Goal: Transaction & Acquisition: Purchase product/service

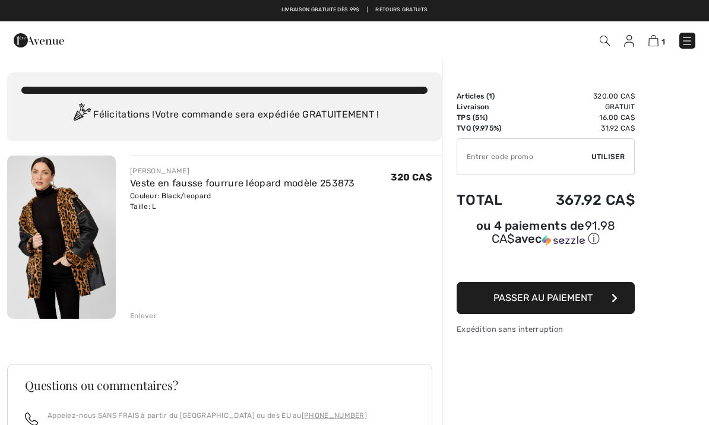
click at [591, 288] on button "Passer au paiement" at bounding box center [546, 298] width 178 height 32
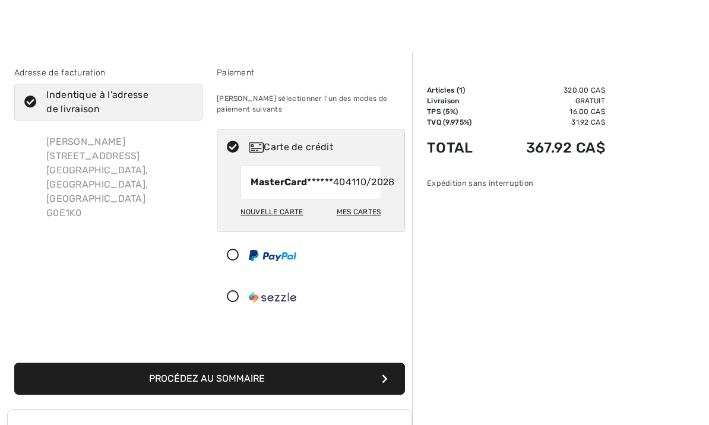
scroll to position [8, 0]
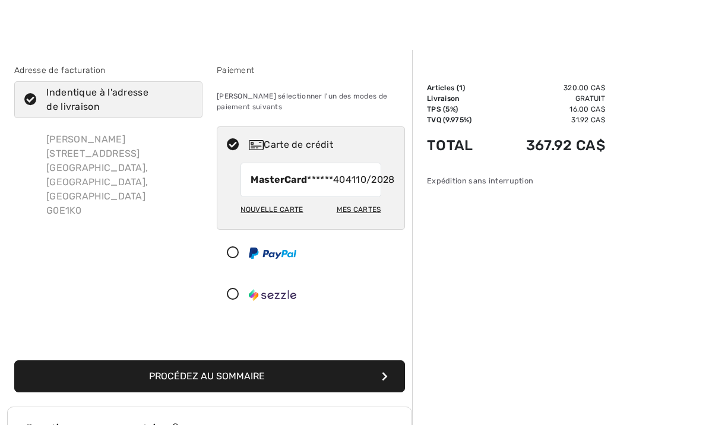
click at [327, 393] on button "Procédez au sommaire" at bounding box center [209, 377] width 391 height 32
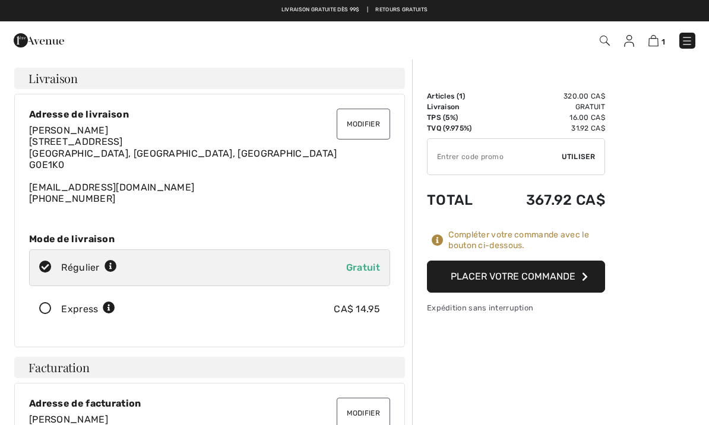
click at [570, 282] on button "Placer votre commande" at bounding box center [516, 277] width 178 height 32
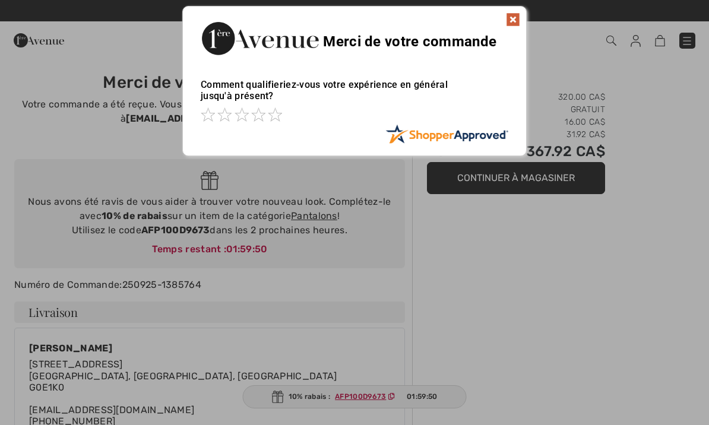
click at [513, 18] on img at bounding box center [513, 19] width 14 height 14
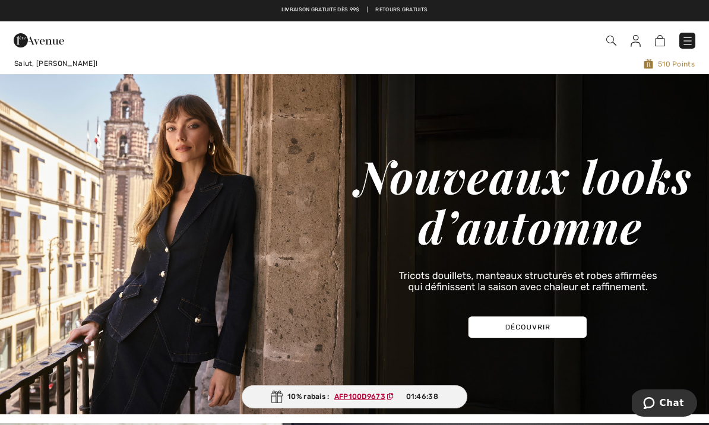
click at [640, 42] on img at bounding box center [636, 41] width 10 height 12
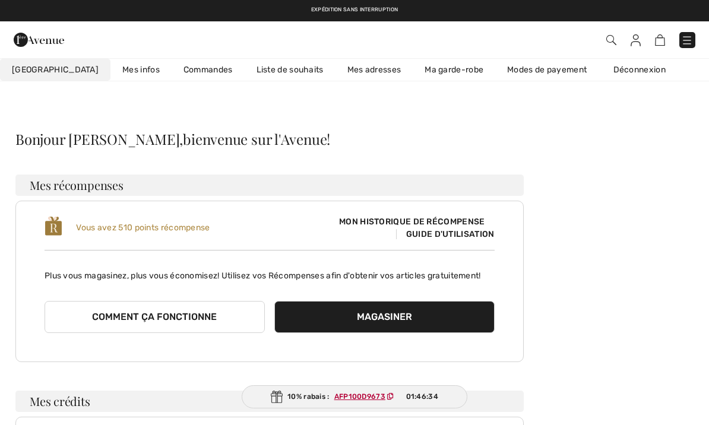
click at [172, 75] on link "Commandes" at bounding box center [208, 70] width 73 height 22
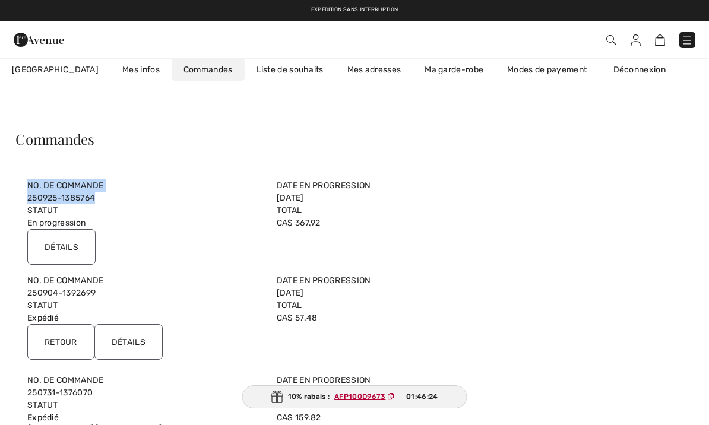
copy div "No. de Commande 250925-1385764"
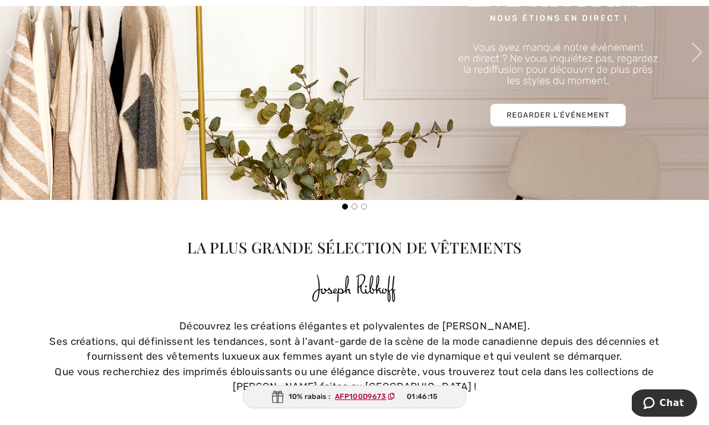
scroll to position [530, 0]
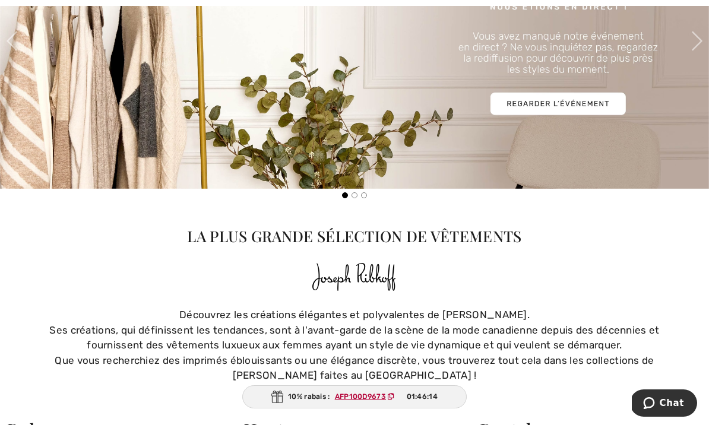
click at [674, 396] on button "Chat" at bounding box center [663, 403] width 67 height 27
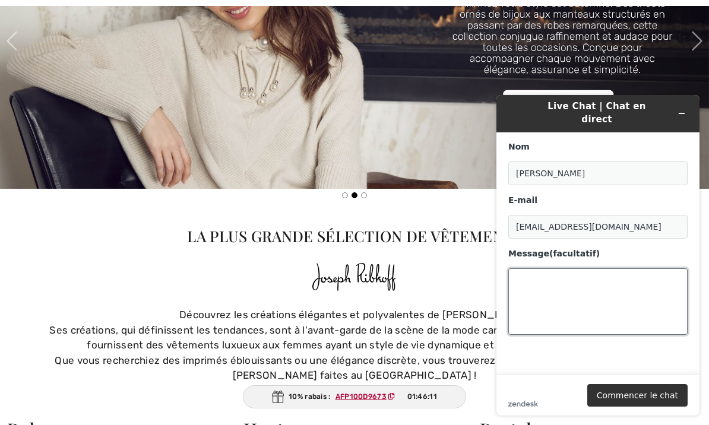
click at [556, 270] on textarea "Message (facultatif)" at bounding box center [598, 302] width 179 height 67
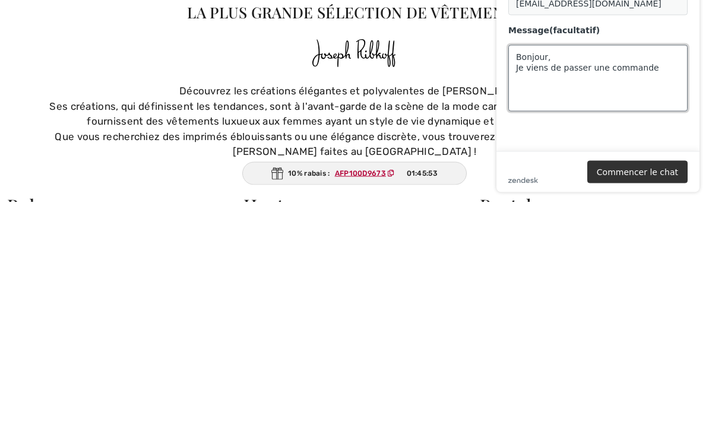
paste textarea "NO. DE COMMANDE 250925-1385764"
click at [576, 89] on textarea "Bonjour, Je viens de passer une commande NO. DE COMMANDE 250925-1385764 et j’ai…" at bounding box center [598, 78] width 179 height 67
click at [633, 87] on textarea "Bonjour, Je viens de passer une commande NO. DE COMMANDE 250925-1385764 et j’ai…" at bounding box center [598, 78] width 179 height 67
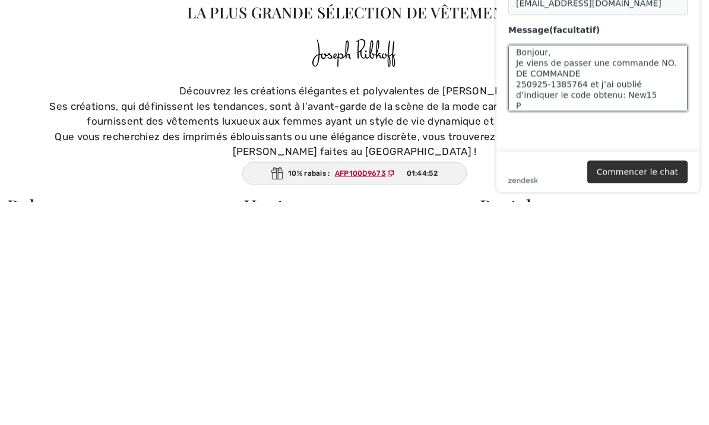
scroll to position [5, 0]
click at [618, 86] on textarea "Bonjour, Je viens de passer une commande NO. DE COMMANDE 250925-1385764 et j’ai…" at bounding box center [598, 78] width 179 height 67
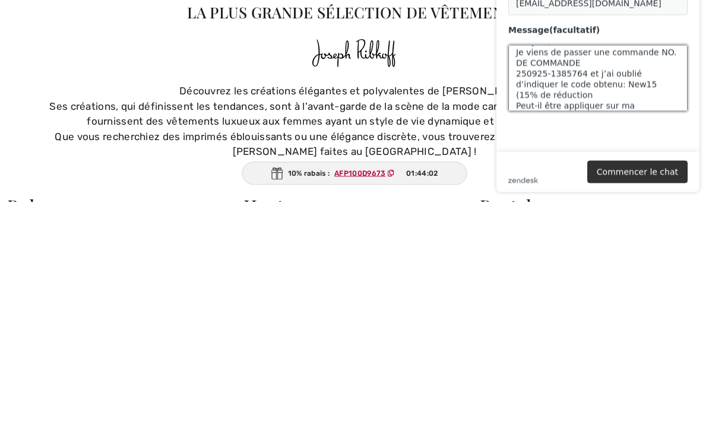
scroll to position [15, 0]
click at [609, 45] on textarea "Bonjour, Je viens de passer une commande NO. DE COMMANDE 250925-1385764 et j’ai…" at bounding box center [598, 78] width 179 height 67
click at [642, 45] on textarea "Bonjour, Je viens de passer la commande NO. DE COMMANDE 250925-1385764 et j’ai …" at bounding box center [598, 78] width 179 height 67
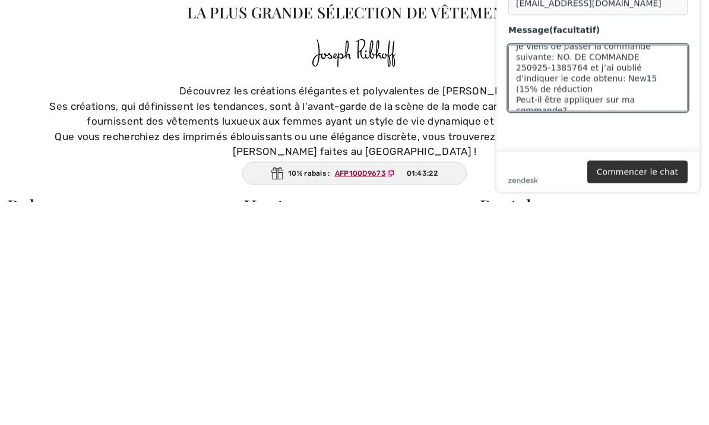
scroll to position [754, 0]
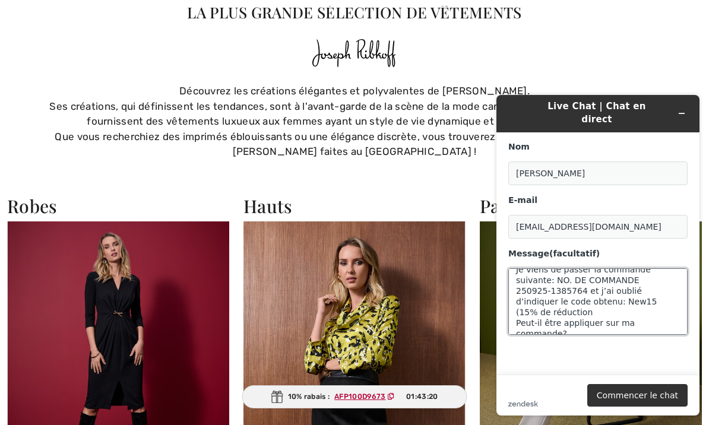
type textarea "Bonjour, Je viens de passer la commande suivante: NO. DE COMMANDE 250925-138576…"
click at [654, 399] on button "Commencer le chat" at bounding box center [638, 395] width 100 height 23
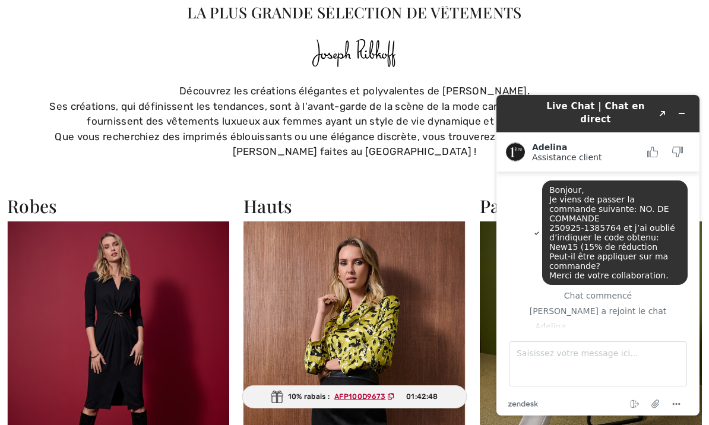
scroll to position [16, 0]
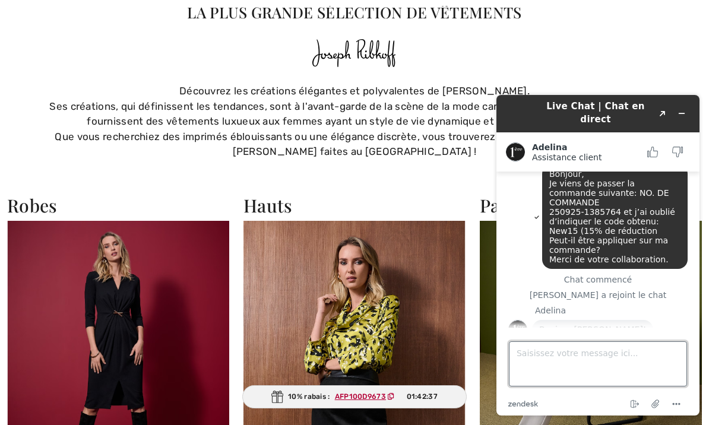
click at [567, 362] on textarea "Saisissez votre message ici..." at bounding box center [598, 364] width 178 height 45
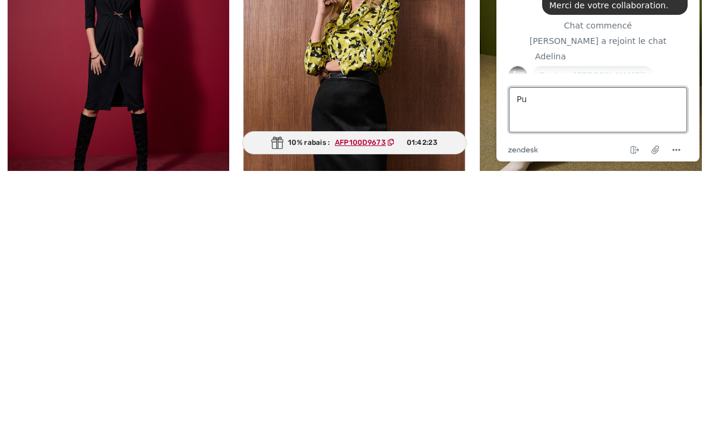
type textarea "P"
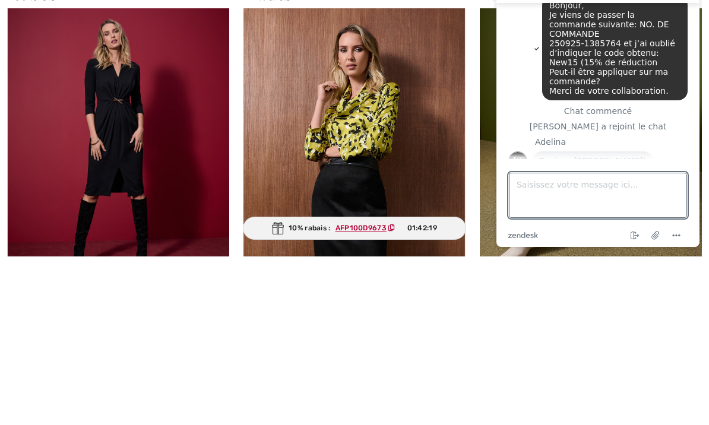
click at [583, 30] on span "Bonjour, Je viens de passer la commande suivante: NO. DE COMMANDE 250925-138576…" at bounding box center [614, 48] width 128 height 95
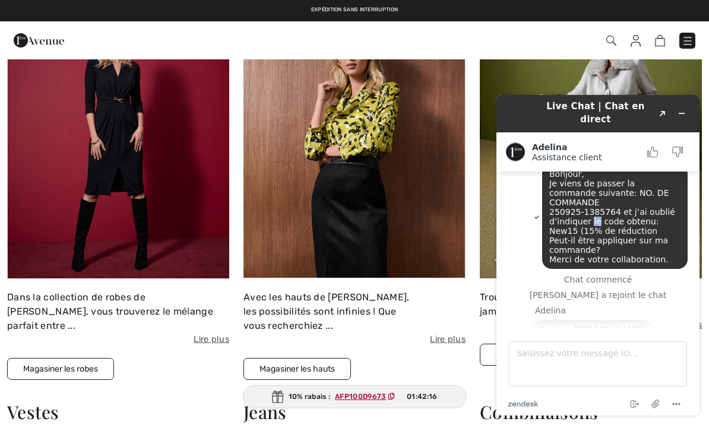
scroll to position [57, 0]
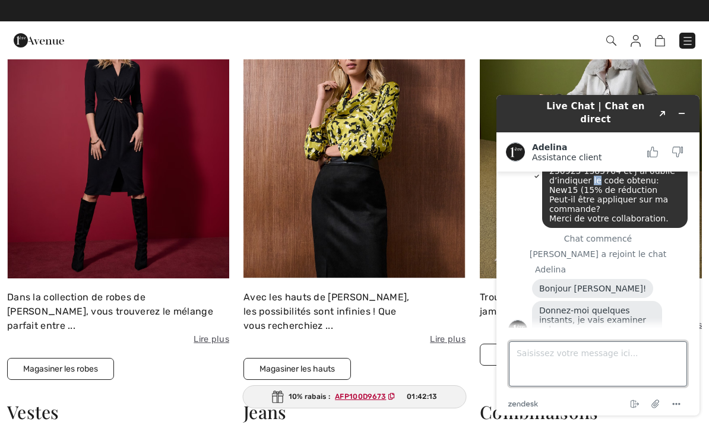
click at [635, 364] on textarea "Saisissez votre message ici..." at bounding box center [598, 364] width 178 height 45
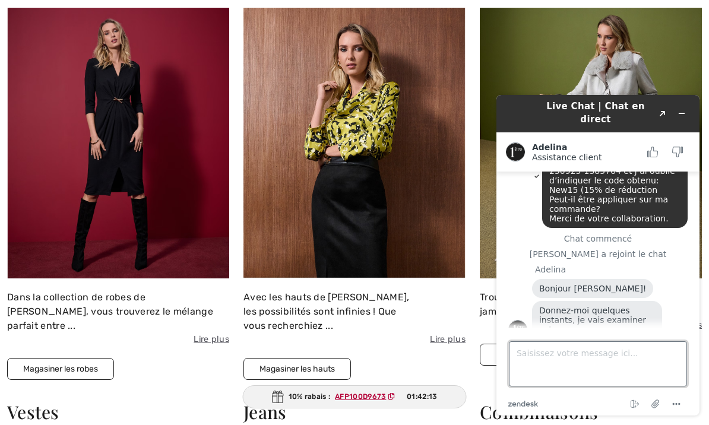
scroll to position [1012, 0]
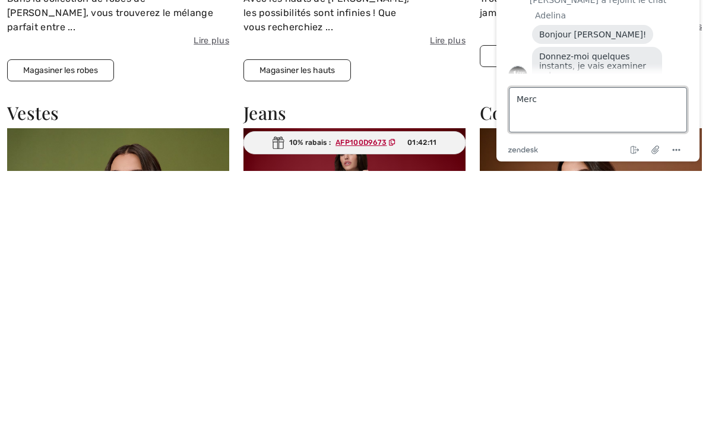
type textarea "Merci"
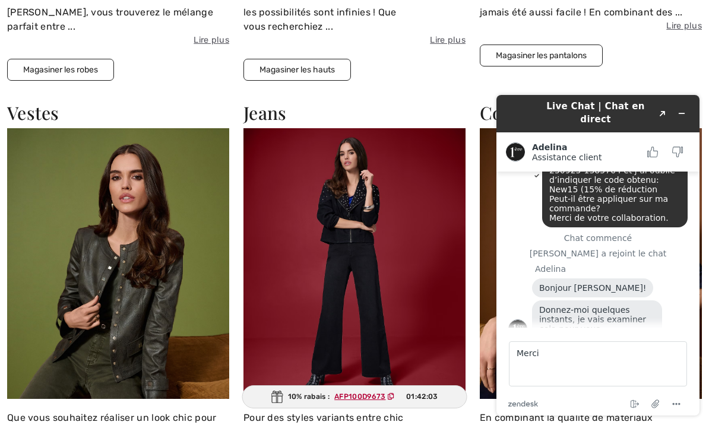
scroll to position [57, 0]
click at [575, 358] on textarea "Merci" at bounding box center [598, 364] width 178 height 45
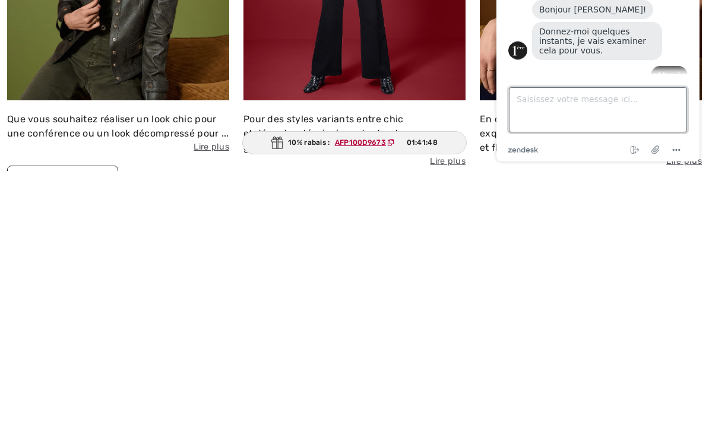
scroll to position [124, 0]
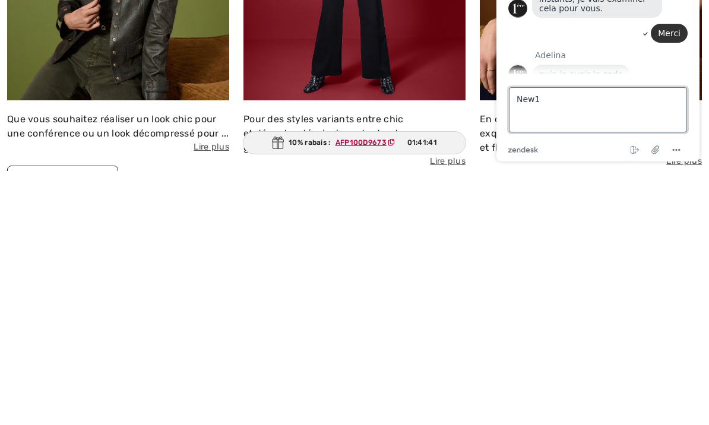
type textarea "New15"
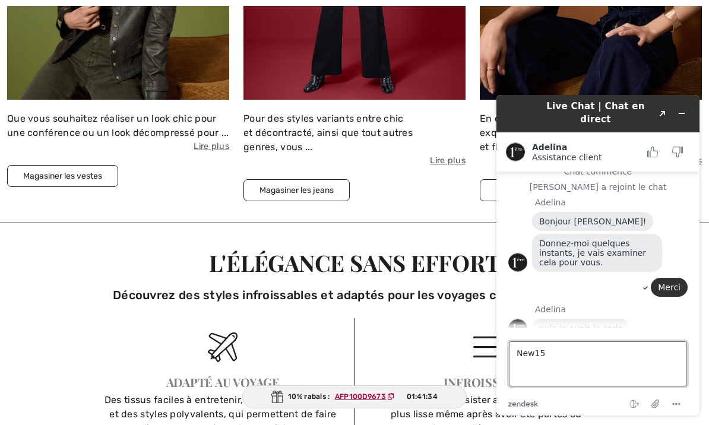
click at [602, 359] on textarea "New15" at bounding box center [598, 364] width 178 height 45
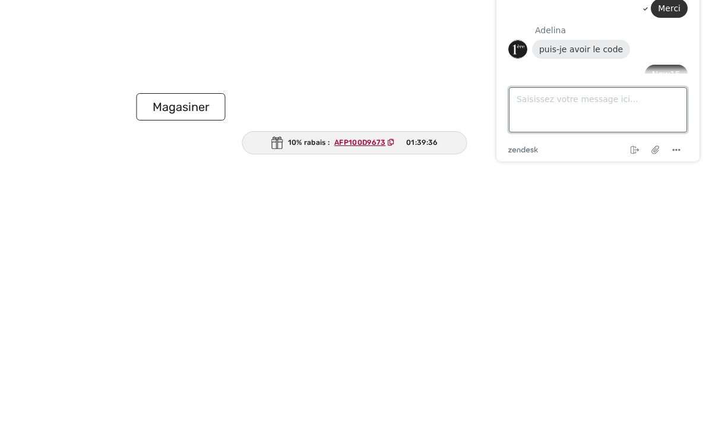
scroll to position [191, 0]
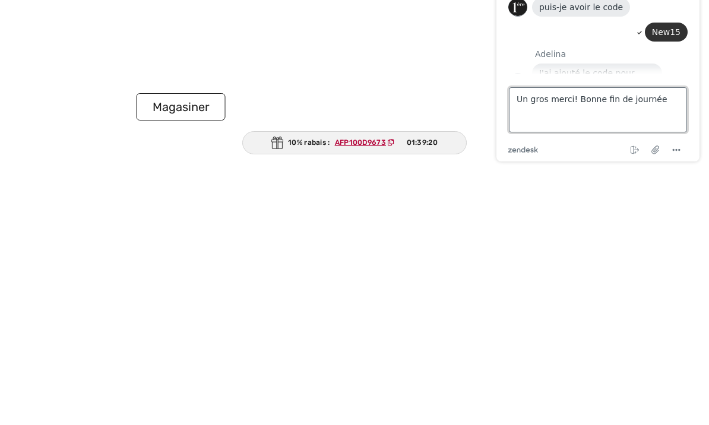
type textarea "Un gros merci! Bonne fin de journée!"
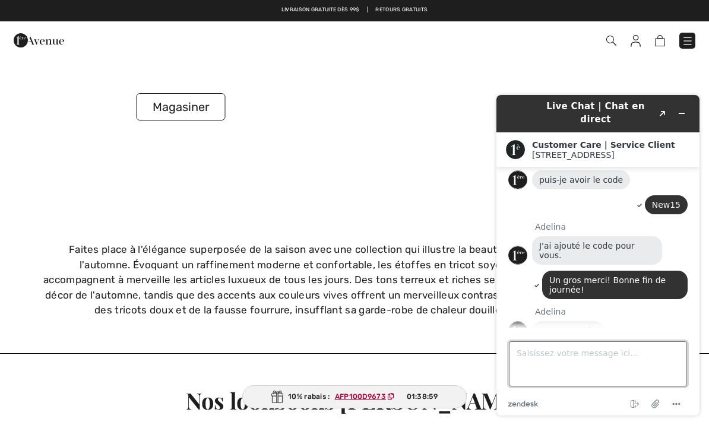
scroll to position [268, 0]
